Goal: Task Accomplishment & Management: Manage account settings

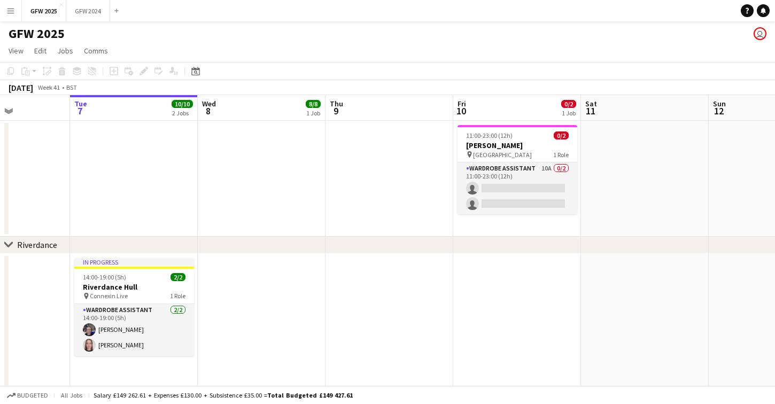
scroll to position [0, 444]
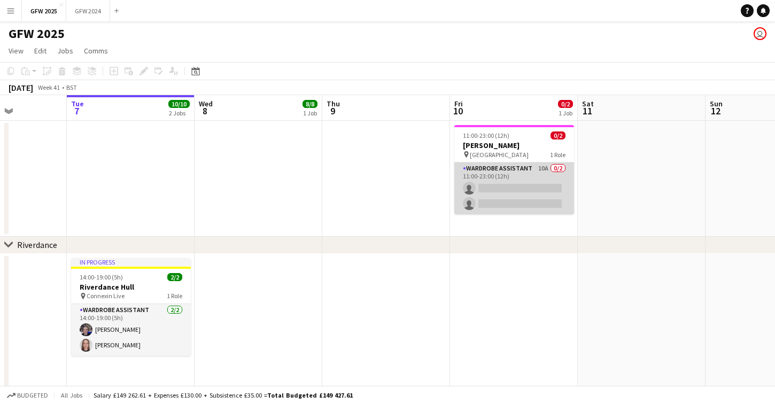
click at [521, 189] on app-card-role "Wardrobe Assistant 10A 0/2 11:00-23:00 (12h) single-neutral-actions single-neut…" at bounding box center [514, 189] width 120 height 52
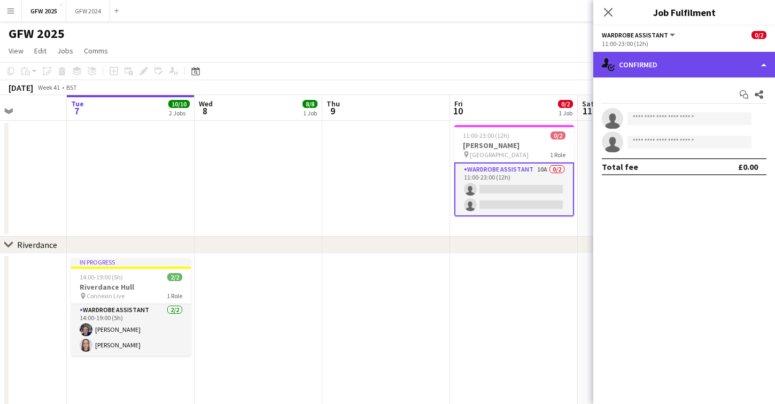
click at [666, 69] on div "single-neutral-actions-check-2 Confirmed" at bounding box center [684, 65] width 182 height 26
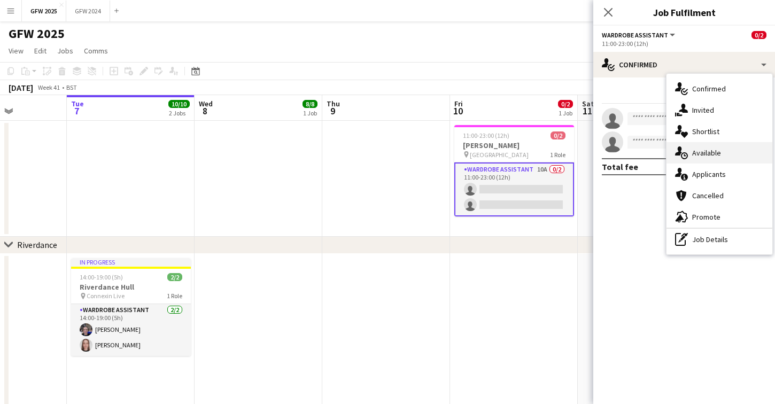
click at [694, 152] on span "Available" at bounding box center [706, 153] width 29 height 10
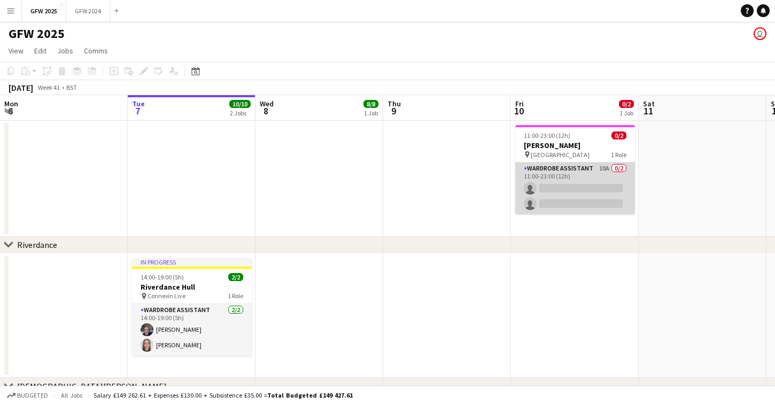
click at [587, 183] on app-card-role "Wardrobe Assistant 10A 0/2 11:00-23:00 (12h) single-neutral-actions single-neut…" at bounding box center [575, 189] width 120 height 52
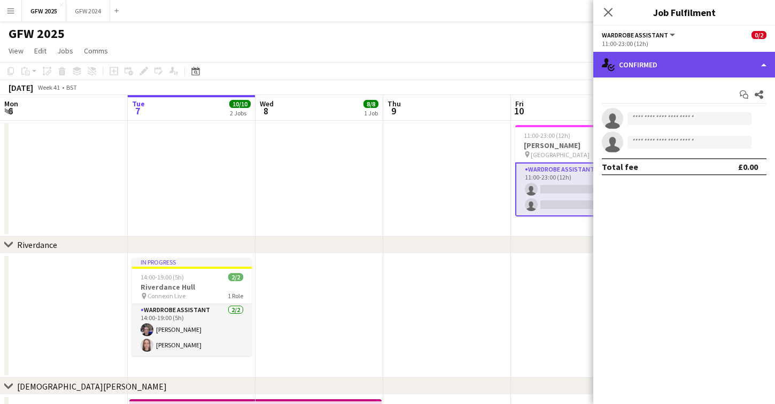
click at [683, 66] on div "single-neutral-actions-check-2 Confirmed" at bounding box center [684, 65] width 182 height 26
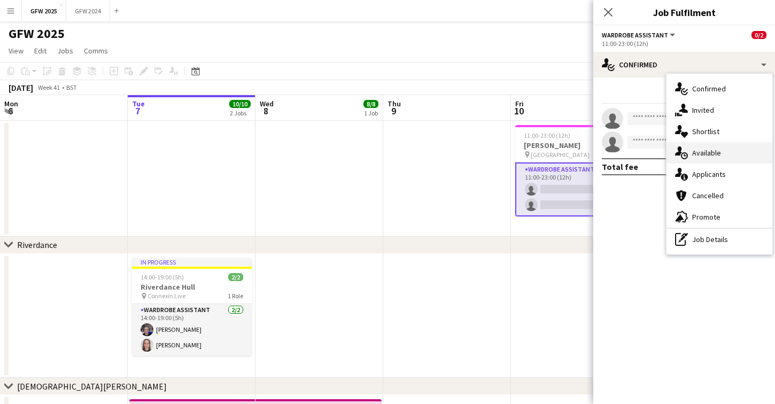
click at [701, 158] on div "single-neutral-actions-upload Available" at bounding box center [720, 152] width 106 height 21
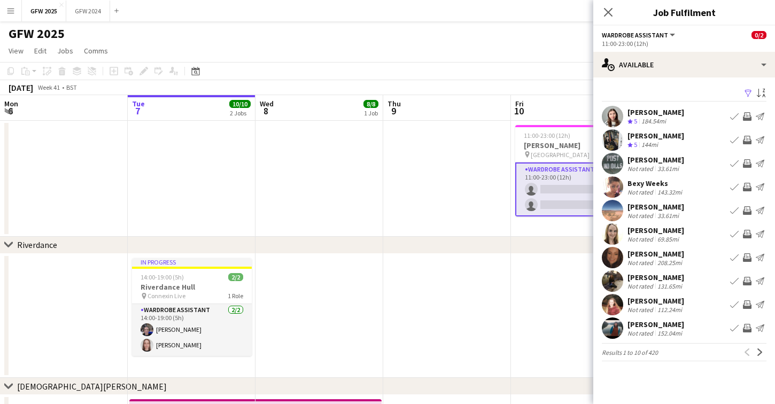
click at [568, 231] on app-date-cell "11:00-23:00 (12h) 0/2 Katy Perry Sheffield pin Sheffield Arena 1 Role Wardrobe …" at bounding box center [575, 179] width 128 height 116
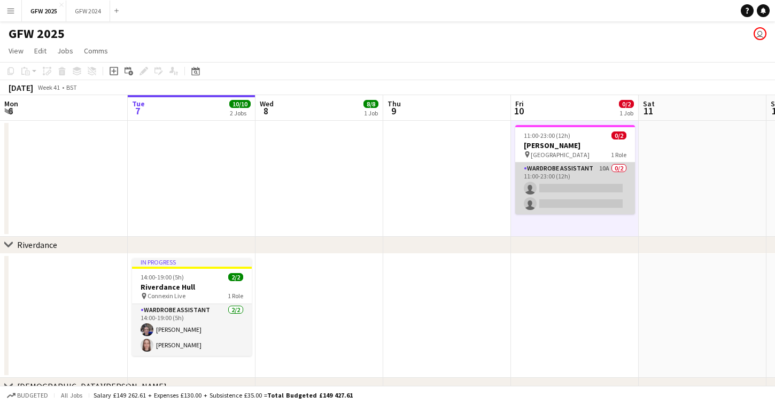
click at [600, 194] on app-card-role "Wardrobe Assistant 10A 0/2 11:00-23:00 (12h) single-neutral-actions single-neut…" at bounding box center [575, 189] width 120 height 52
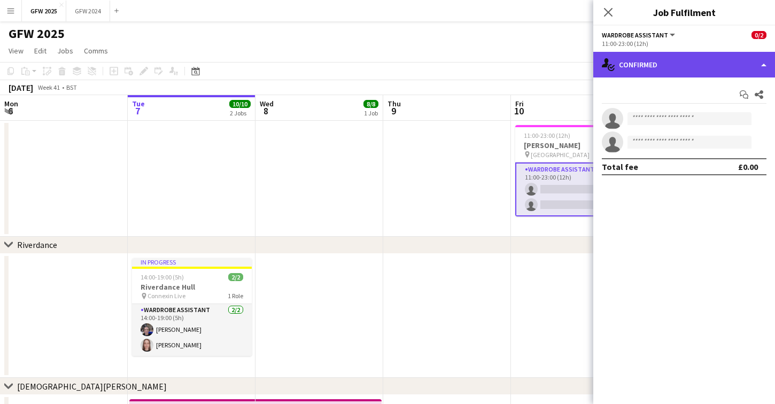
click at [670, 69] on div "single-neutral-actions-check-2 Confirmed" at bounding box center [684, 65] width 182 height 26
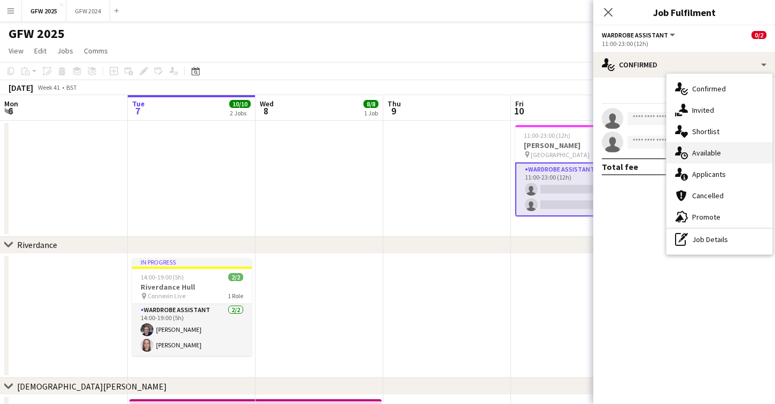
click at [701, 148] on span "Available" at bounding box center [706, 153] width 29 height 10
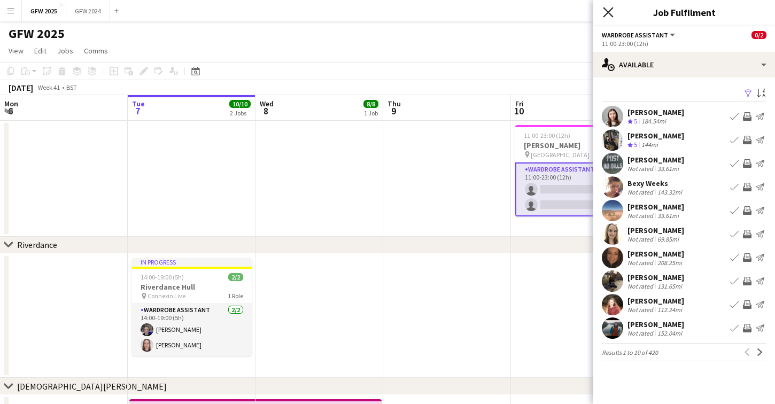
click at [611, 11] on icon "Close pop-in" at bounding box center [608, 12] width 10 height 10
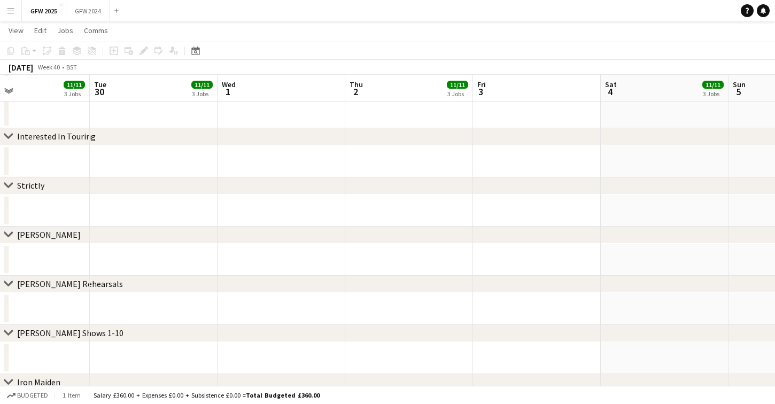
scroll to position [1364, 0]
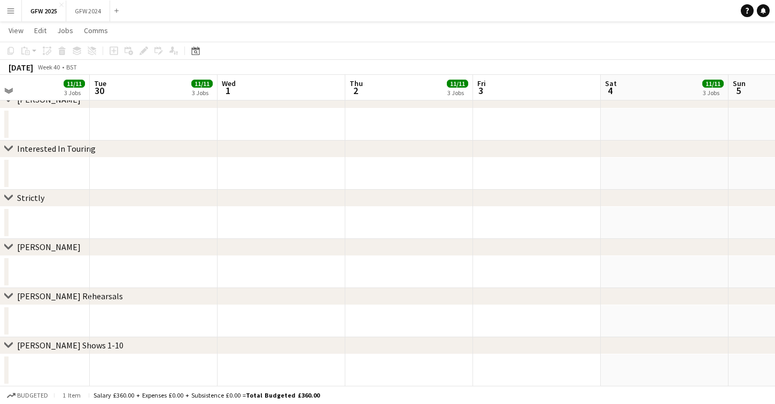
click at [6, 147] on icon "chevron-right" at bounding box center [8, 148] width 9 height 9
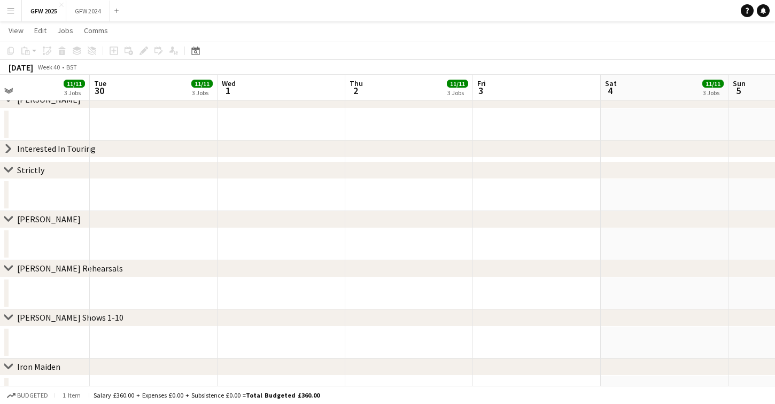
click at [6, 147] on icon "chevron-right" at bounding box center [8, 148] width 9 height 9
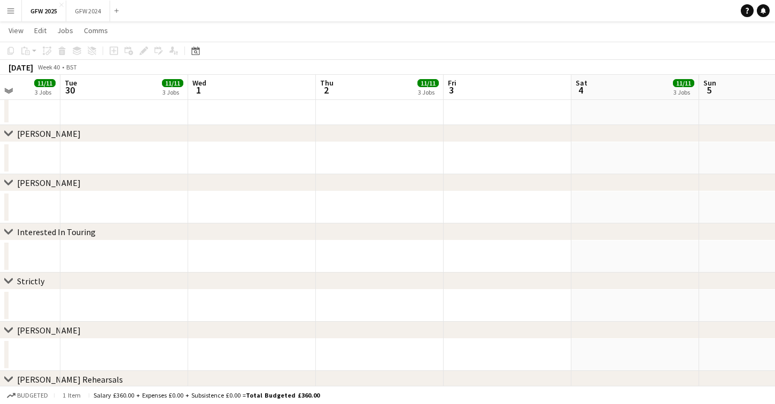
scroll to position [1354, 0]
